Goal: Check status: Check status

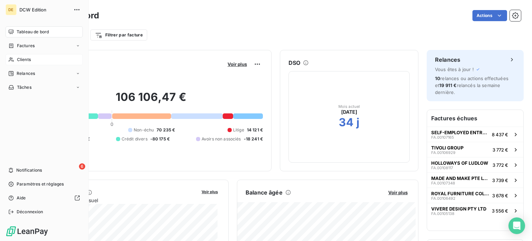
click at [22, 61] on span "Clients" at bounding box center [24, 59] width 14 height 6
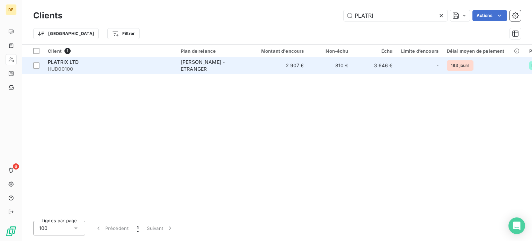
type input "PLATRI"
click at [110, 66] on span "HUD00100" at bounding box center [110, 68] width 125 height 7
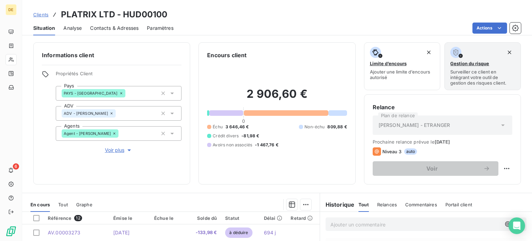
click at [269, 108] on div "2 906,60 € 0 Échu 3 646,46 € Non-échu 809,88 € Crédit divers -81,98 € Avoirs no…" at bounding box center [276, 117] width 139 height 116
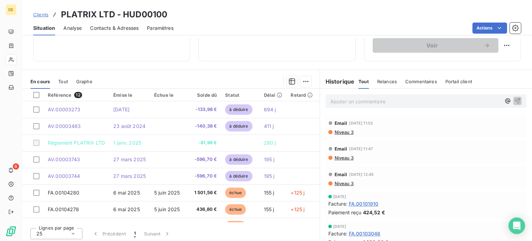
scroll to position [125, 0]
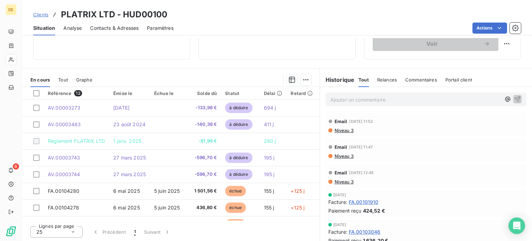
click at [73, 28] on span "Analyse" at bounding box center [72, 28] width 18 height 7
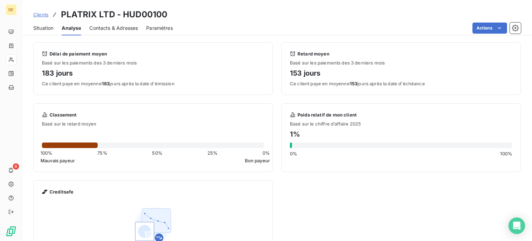
click at [160, 26] on span "Paramètres" at bounding box center [159, 28] width 27 height 7
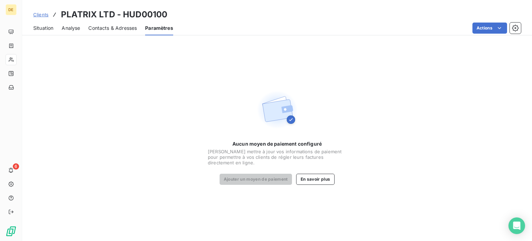
click at [127, 25] on span "Contacts & Adresses" at bounding box center [112, 28] width 48 height 7
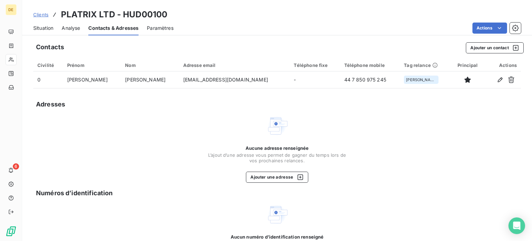
click at [51, 26] on span "Situation" at bounding box center [43, 28] width 20 height 7
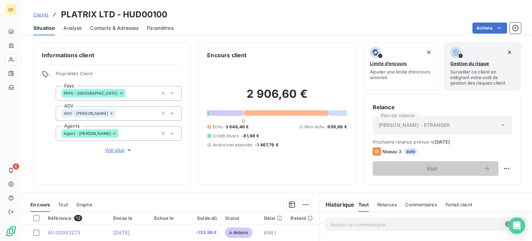
scroll to position [104, 0]
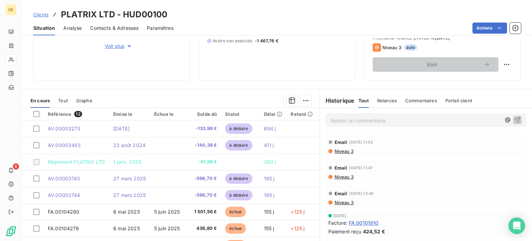
click at [385, 101] on span "Relances" at bounding box center [387, 101] width 20 height 6
click at [91, 101] on span "Graphe" at bounding box center [84, 101] width 16 height 6
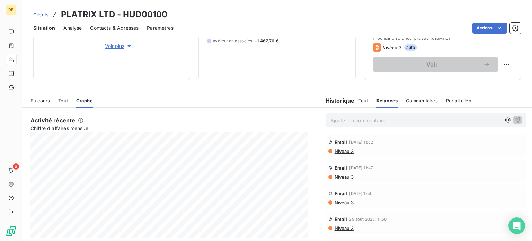
click at [42, 100] on span "En cours" at bounding box center [39, 101] width 19 height 6
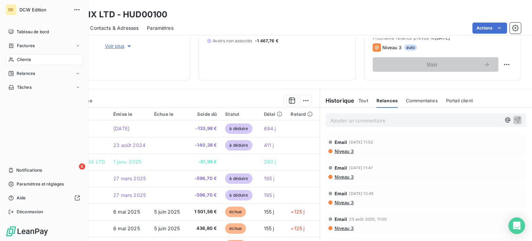
click at [31, 60] on div "Clients" at bounding box center [44, 59] width 77 height 11
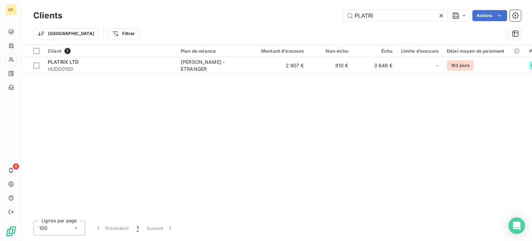
drag, startPoint x: 379, startPoint y: 18, endPoint x: 260, endPoint y: 18, distance: 119.7
click at [260, 18] on div "PLATRI Actions" at bounding box center [296, 15] width 450 height 11
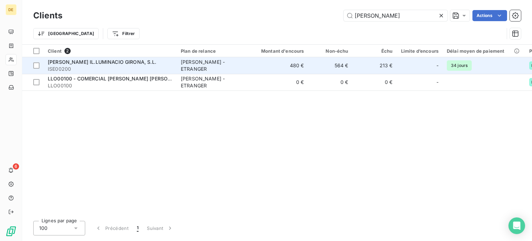
type input "[PERSON_NAME]"
click at [96, 65] on span "ISE00200" at bounding box center [110, 68] width 125 height 7
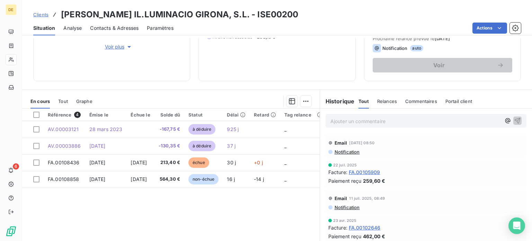
scroll to position [104, 0]
